Goal: Check status: Check status

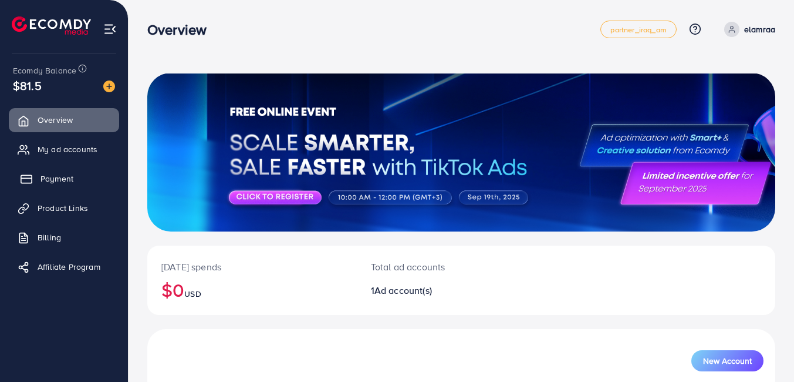
click at [60, 179] on span "Payment" at bounding box center [56, 179] width 33 height 12
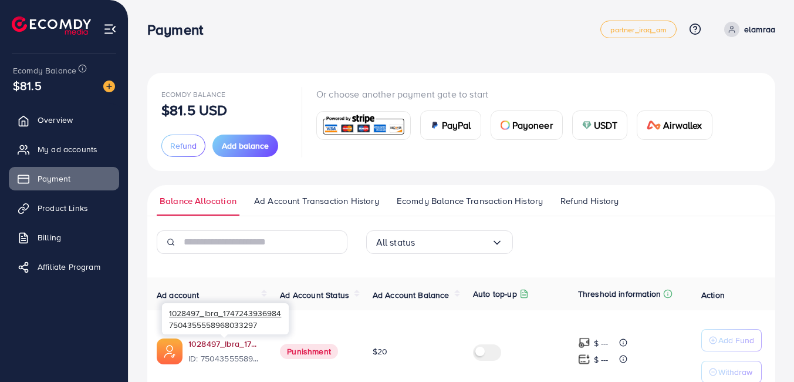
click at [212, 339] on link "1028497_Ibra_1747243936984" at bounding box center [224, 343] width 73 height 12
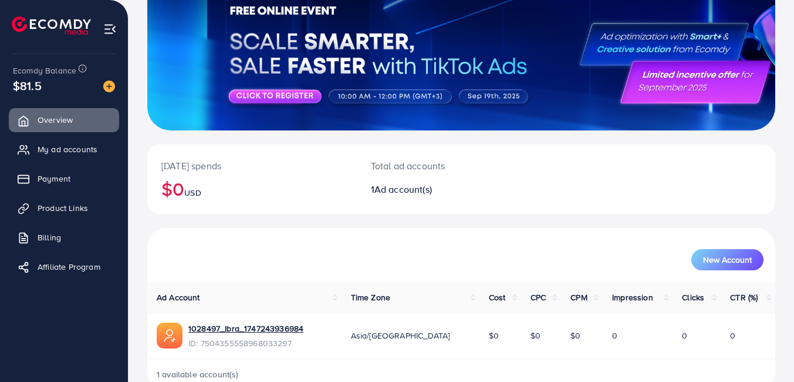
scroll to position [128, 0]
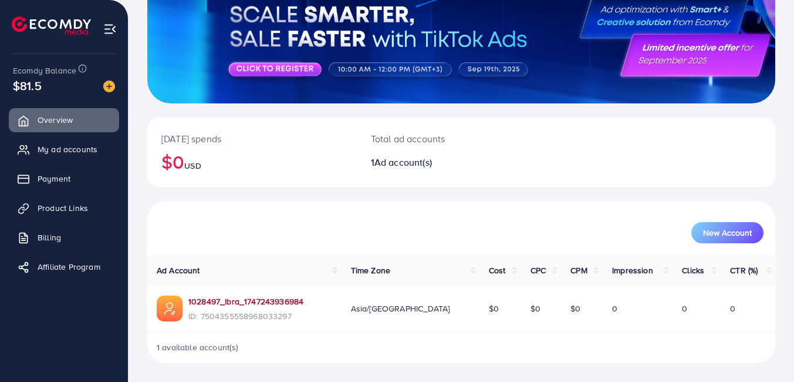
click at [289, 302] on link "1028497_Ibra_1747243936984" at bounding box center [245, 301] width 115 height 12
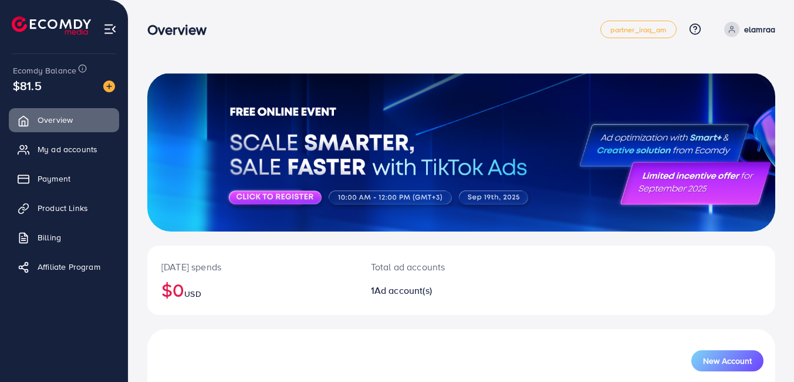
scroll to position [128, 0]
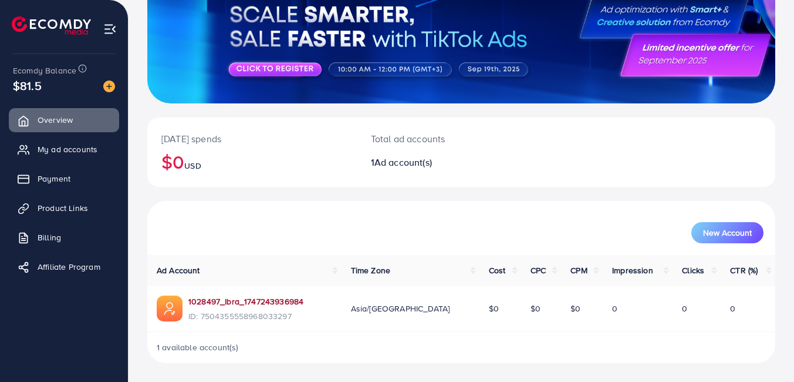
click at [289, 299] on link "1028497_Ibra_1747243936984" at bounding box center [245, 301] width 115 height 12
click at [37, 182] on link "Payment" at bounding box center [64, 178] width 110 height 23
